Goal: Transaction & Acquisition: Purchase product/service

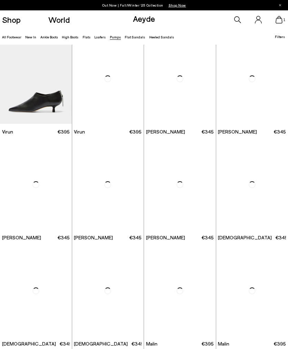
scroll to position [529, 0]
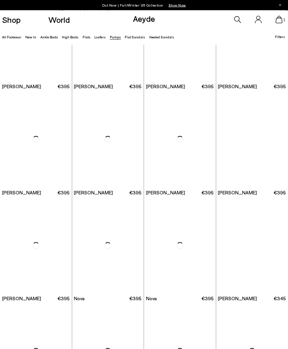
scroll to position [1543, 0]
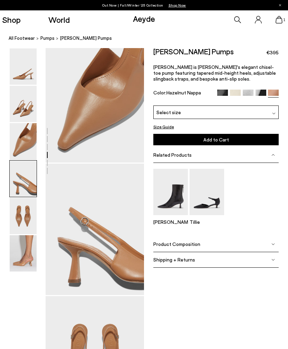
scroll to position [265, 2]
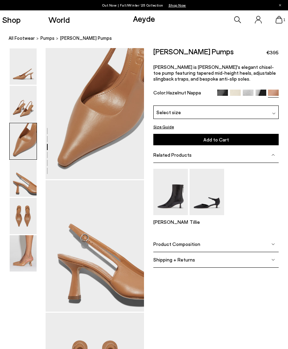
click at [247, 93] on img at bounding box center [248, 95] width 11 height 11
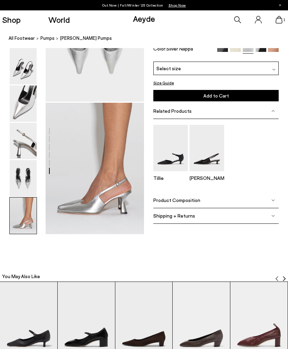
click at [20, 186] on img at bounding box center [23, 178] width 27 height 36
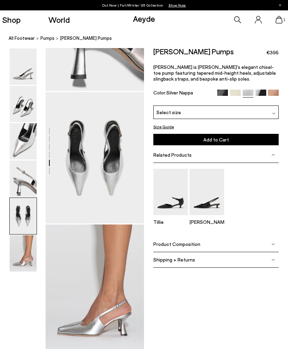
click at [24, 229] on img at bounding box center [23, 216] width 27 height 36
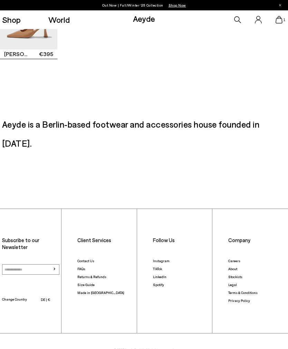
scroll to position [1183, 0]
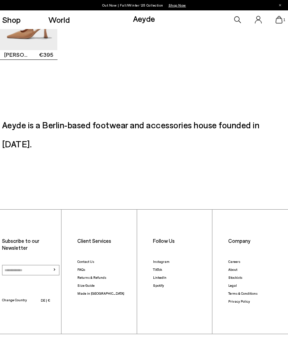
click at [252, 291] on link "Terms & Conditions" at bounding box center [242, 293] width 29 height 4
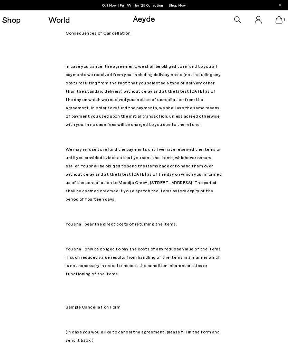
scroll to position [3668, 0]
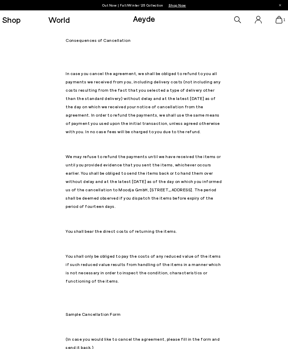
click at [275, 23] on div "1" at bounding box center [240, 19] width 96 height 19
click at [282, 21] on icon at bounding box center [279, 20] width 7 height 8
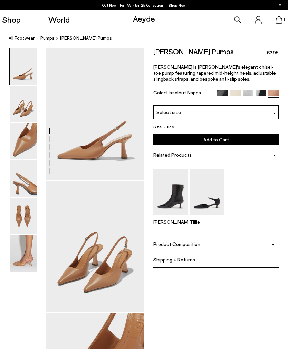
scroll to position [265, 2]
